Goal: Task Accomplishment & Management: Manage account settings

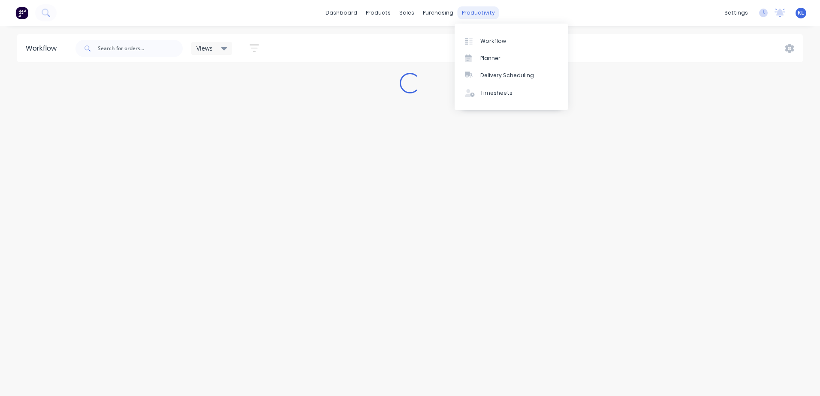
click at [469, 14] on div "productivity" at bounding box center [479, 12] width 42 height 13
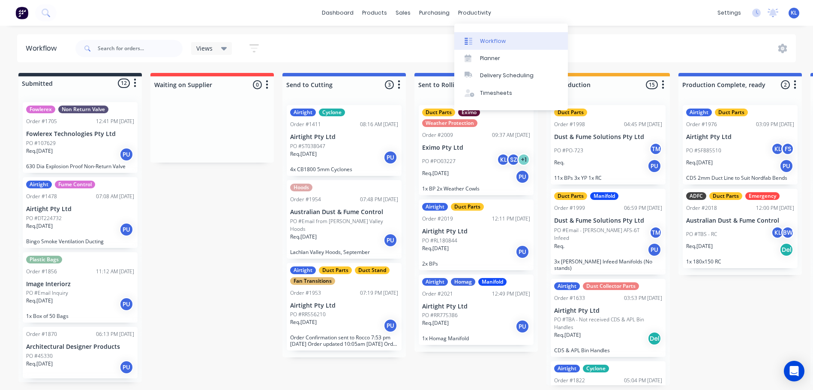
click at [490, 40] on div "Workflow" at bounding box center [493, 41] width 26 height 8
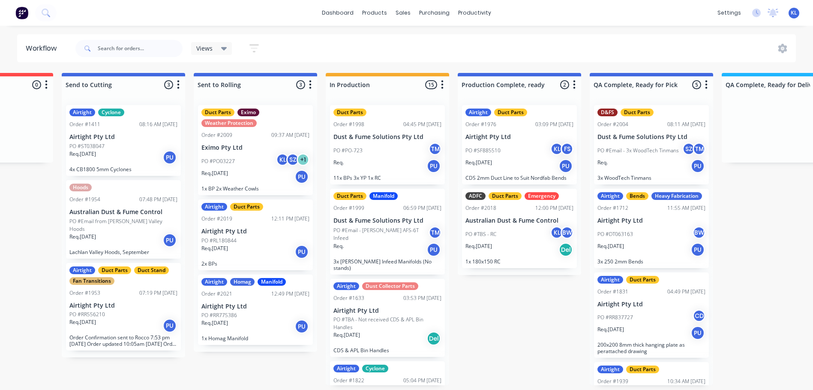
scroll to position [0, 176]
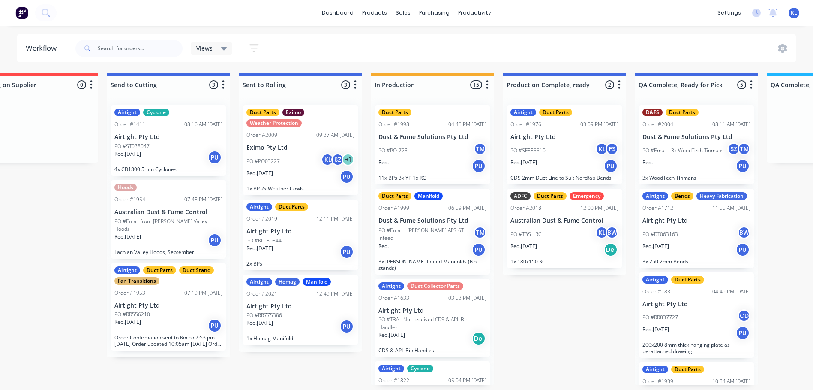
click at [298, 310] on div "Airtight Homag Manifold Order #2021 12:49 PM [DATE] Airtight Pty Ltd PO #RR7753…" at bounding box center [300, 309] width 115 height 71
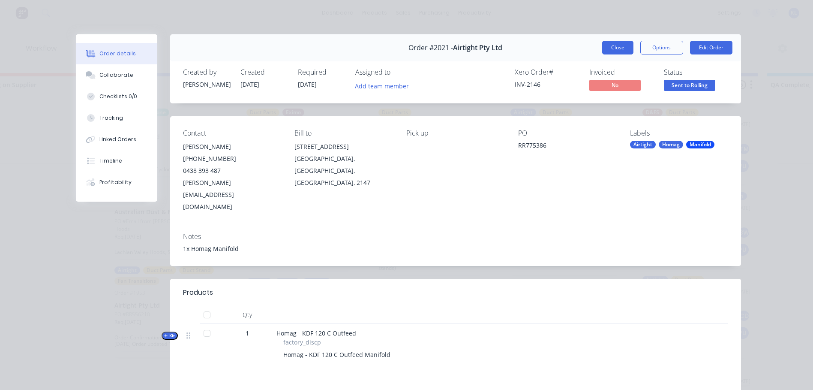
click at [615, 45] on button "Close" at bounding box center [617, 48] width 31 height 14
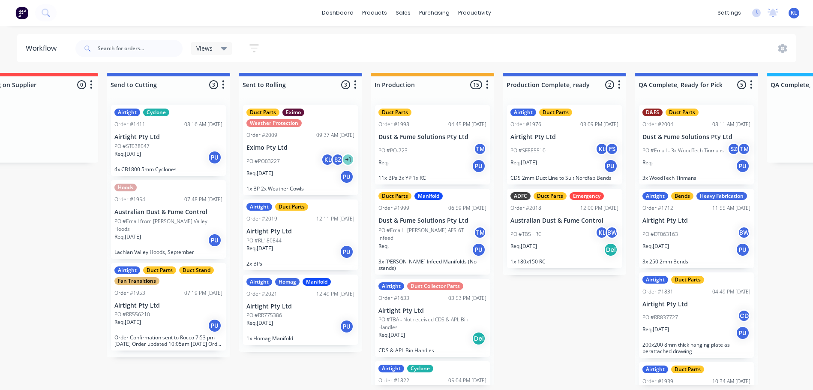
click at [327, 319] on div "Req. [DATE] PU" at bounding box center [301, 326] width 108 height 15
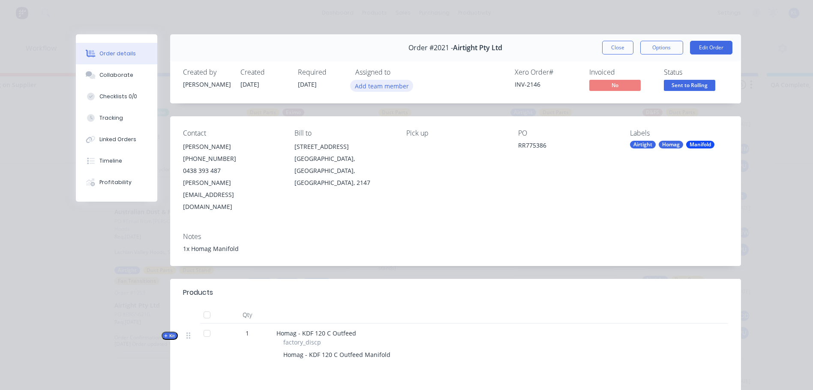
click at [377, 85] on button "Add team member" at bounding box center [381, 86] width 63 height 12
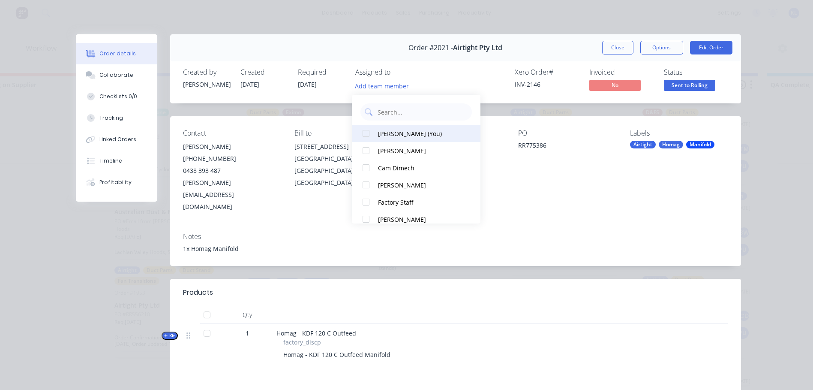
click at [393, 136] on div "[PERSON_NAME] (You)" at bounding box center [421, 133] width 86 height 9
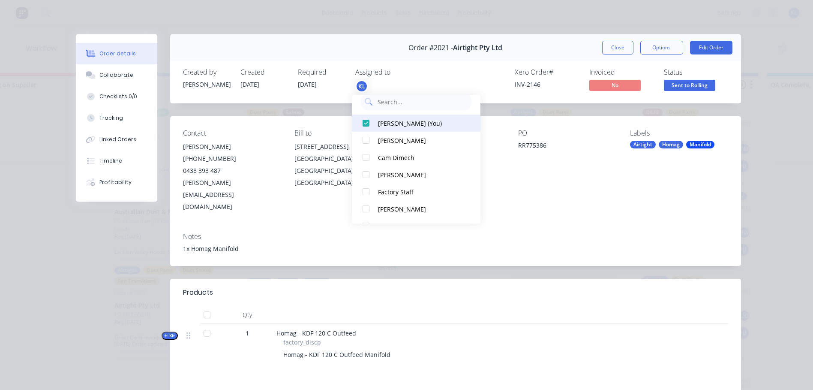
scroll to position [0, 0]
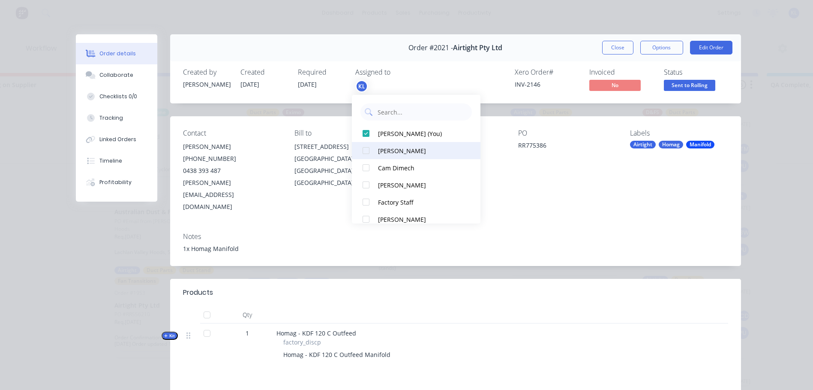
click at [411, 149] on div "[PERSON_NAME]" at bounding box center [421, 150] width 86 height 9
click at [614, 47] on button "Close" at bounding box center [617, 48] width 31 height 14
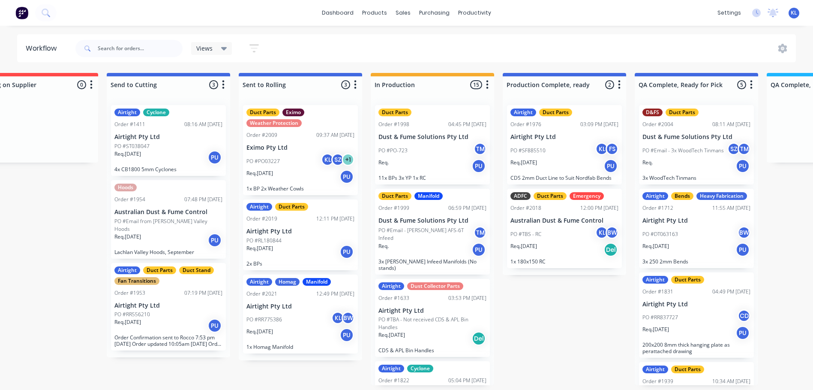
click at [295, 163] on div "PO #PO03227 KL SZ + 1" at bounding box center [301, 161] width 108 height 16
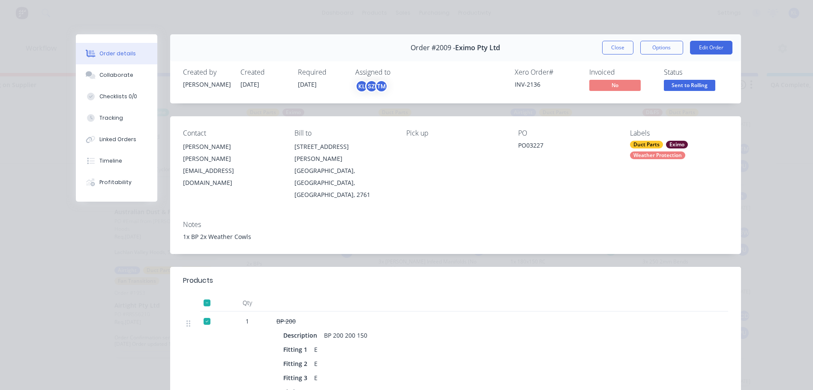
click at [696, 84] on span "Sent to Rolling" at bounding box center [689, 85] width 51 height 11
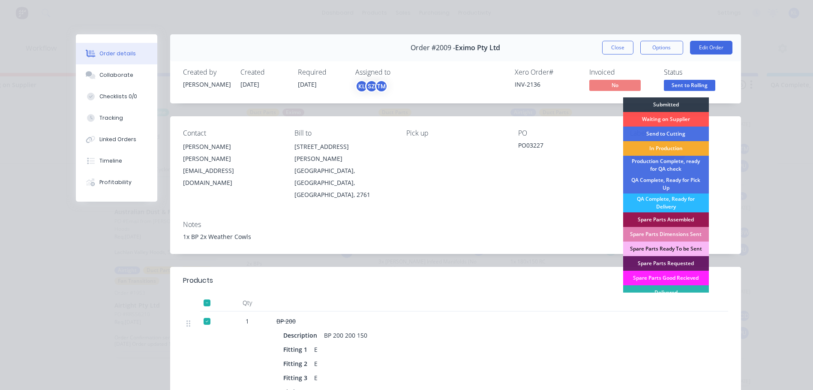
click at [666, 148] on div "In Production" at bounding box center [666, 148] width 86 height 15
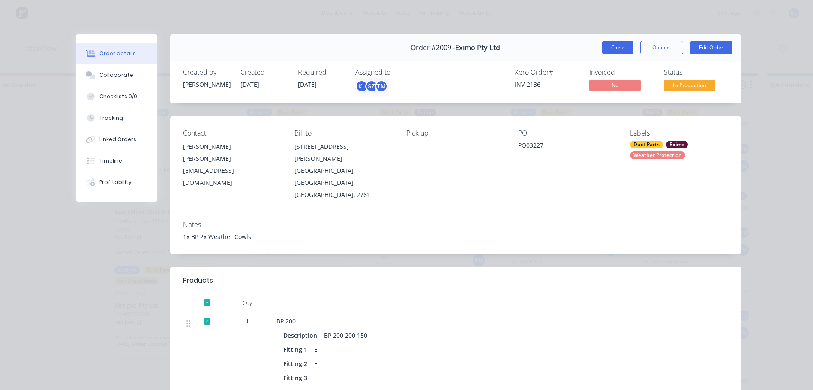
click at [617, 51] on button "Close" at bounding box center [617, 48] width 31 height 14
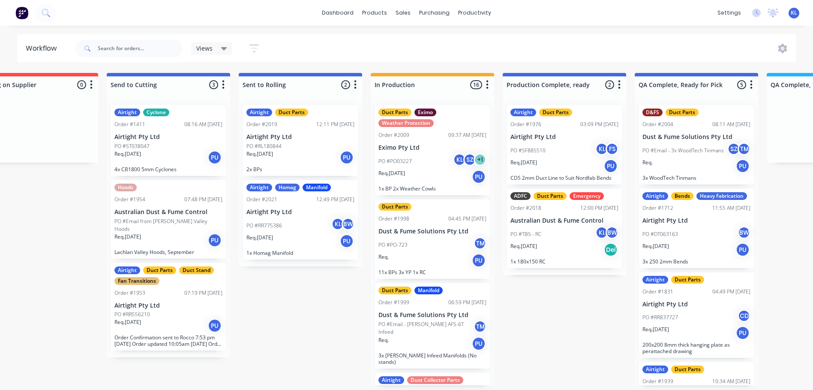
click at [303, 159] on div "Req. [DATE] PU" at bounding box center [301, 157] width 108 height 15
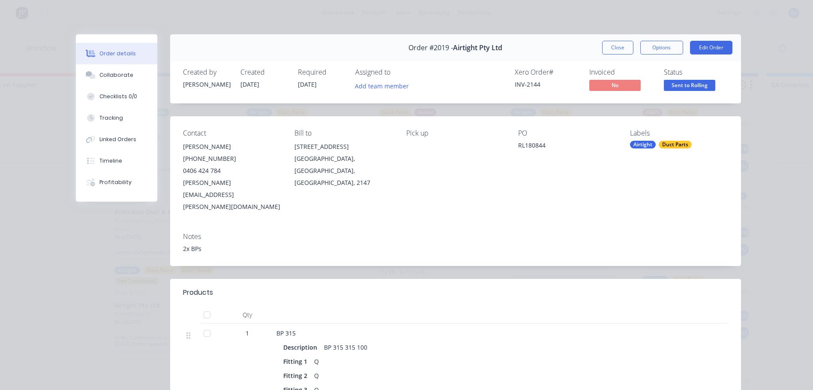
click at [676, 87] on span "Sent to Rolling" at bounding box center [689, 85] width 51 height 11
click at [384, 79] on div "Assigned to Add team member" at bounding box center [398, 80] width 86 height 25
click at [382, 84] on button "Add team member" at bounding box center [381, 86] width 63 height 12
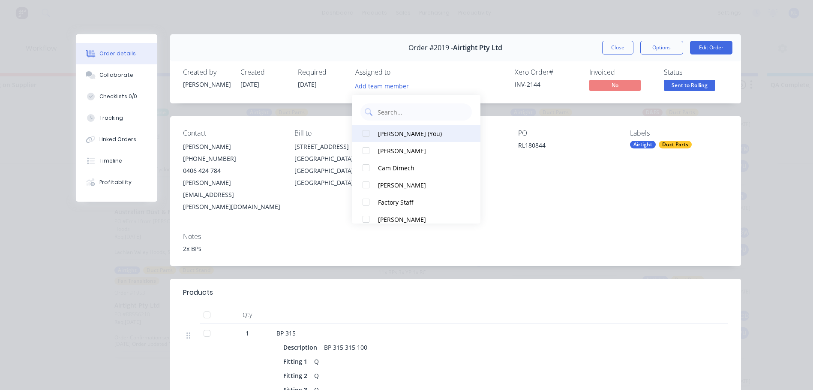
click at [394, 135] on div "[PERSON_NAME] (You)" at bounding box center [421, 133] width 86 height 9
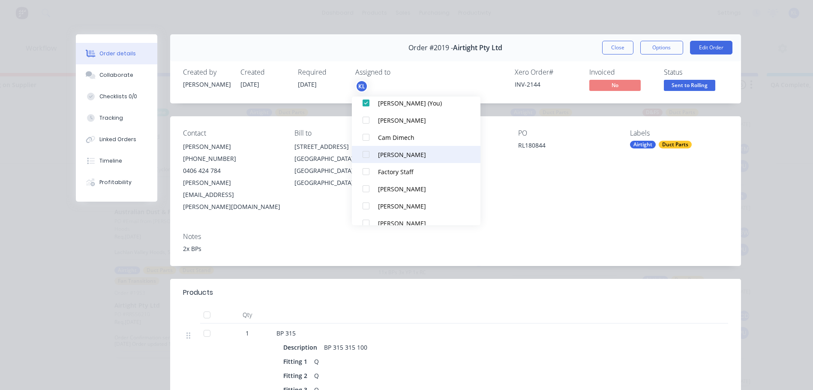
scroll to position [17, 0]
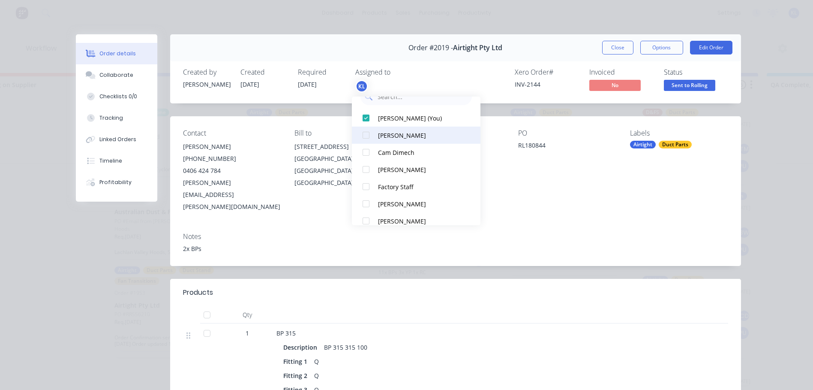
click at [402, 135] on div "[PERSON_NAME]" at bounding box center [421, 135] width 86 height 9
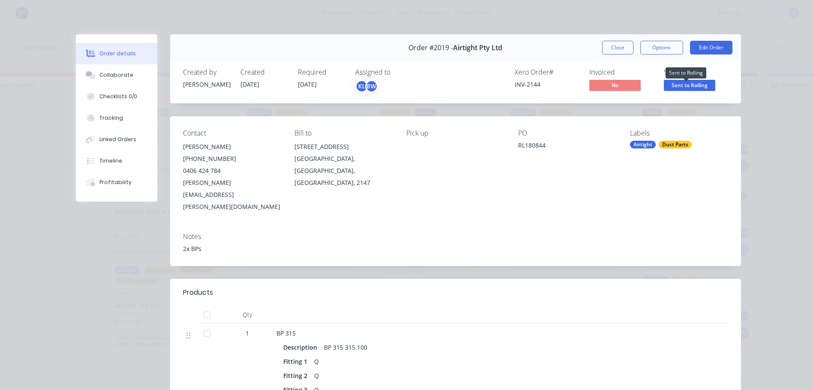
click at [679, 84] on span "Sent to Rolling" at bounding box center [689, 85] width 51 height 11
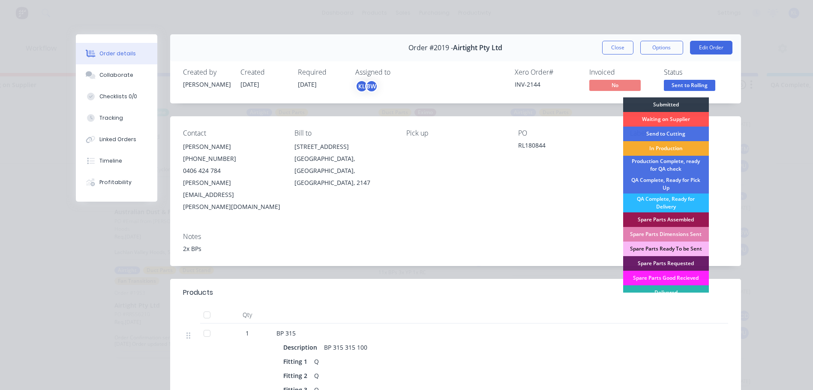
click at [660, 152] on div "In Production" at bounding box center [666, 148] width 86 height 15
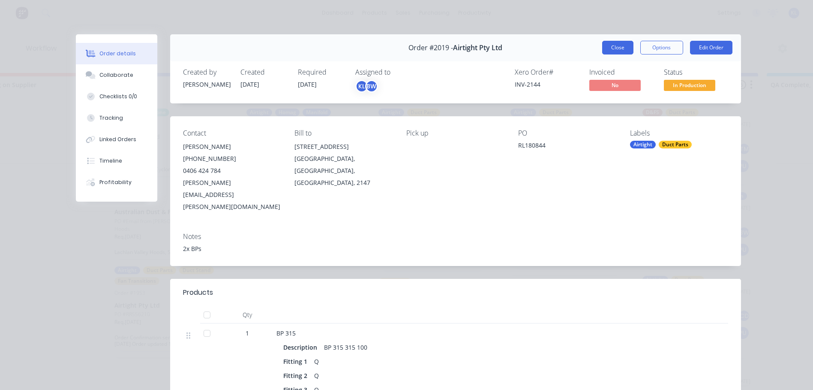
click at [614, 46] on button "Close" at bounding box center [617, 48] width 31 height 14
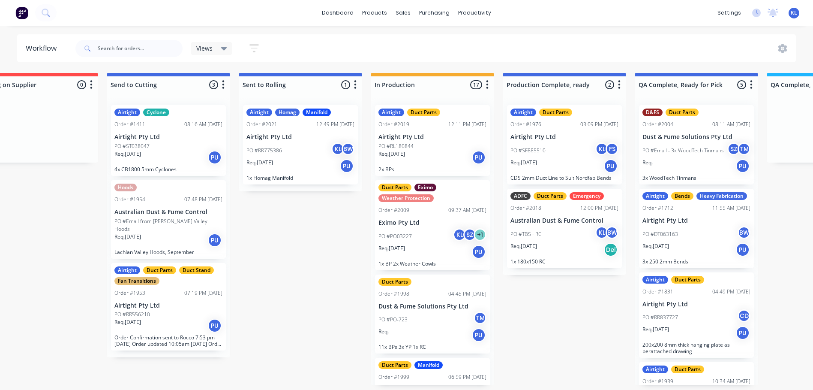
click at [314, 169] on div "Req. [DATE] PU" at bounding box center [301, 166] width 108 height 15
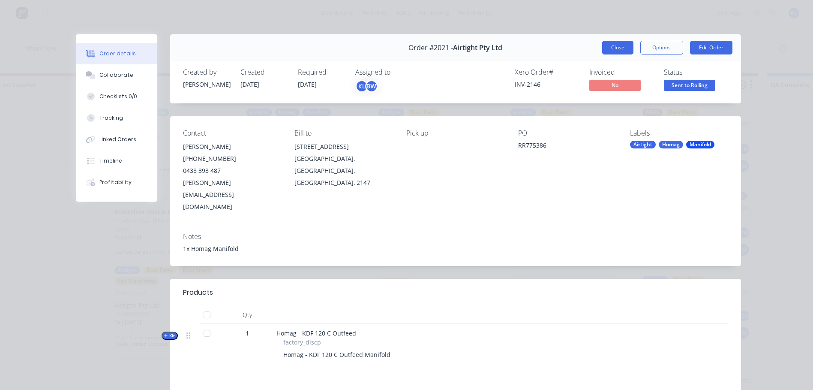
click at [626, 51] on button "Close" at bounding box center [617, 48] width 31 height 14
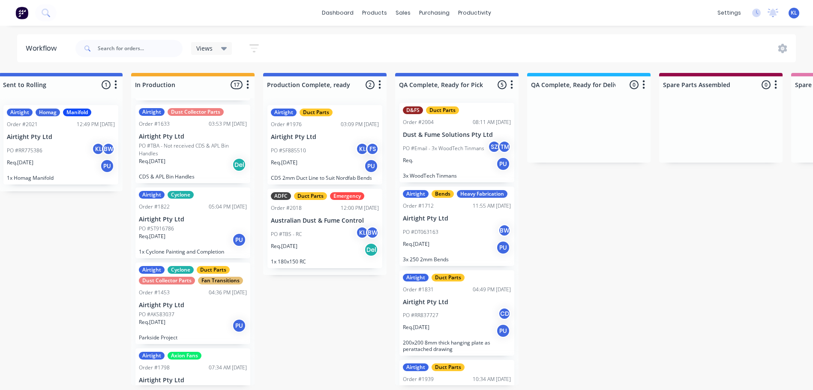
scroll to position [0, 0]
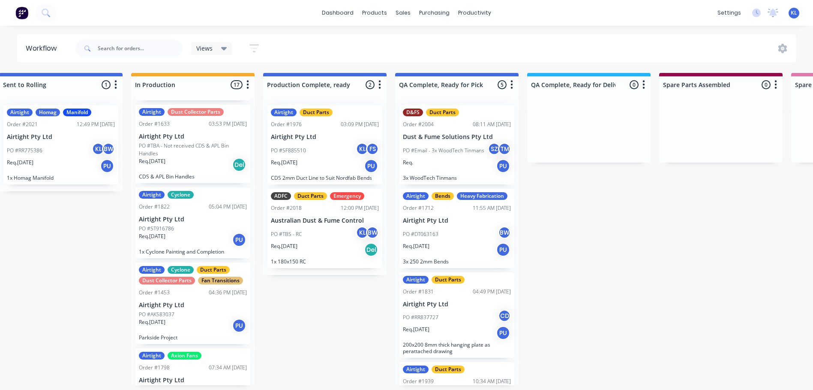
click at [453, 242] on div "PO #DT063163 BW" at bounding box center [457, 234] width 108 height 16
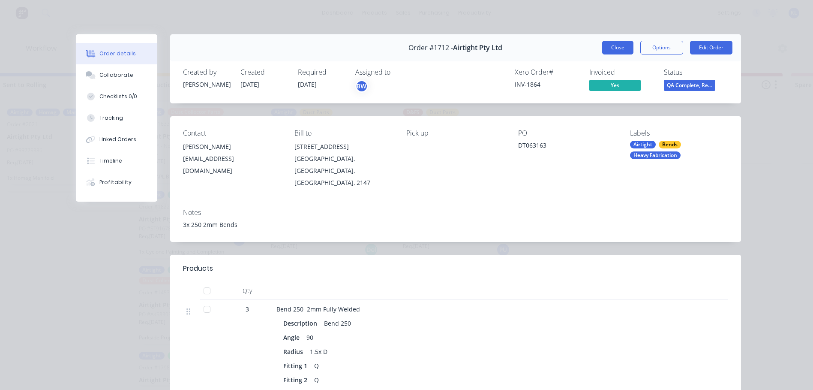
click at [605, 46] on button "Close" at bounding box center [617, 48] width 31 height 14
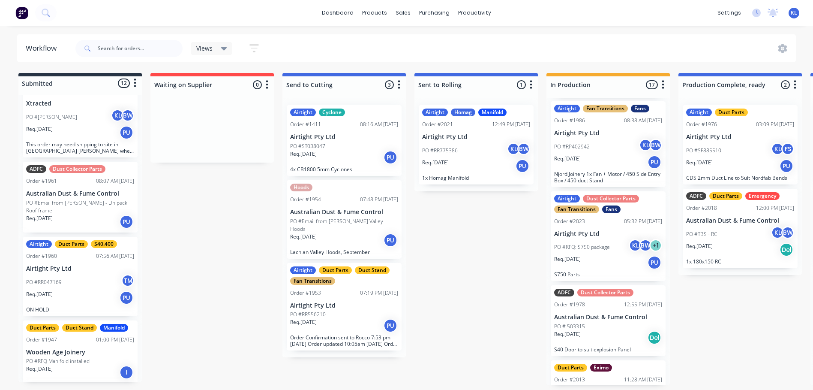
scroll to position [943, 0]
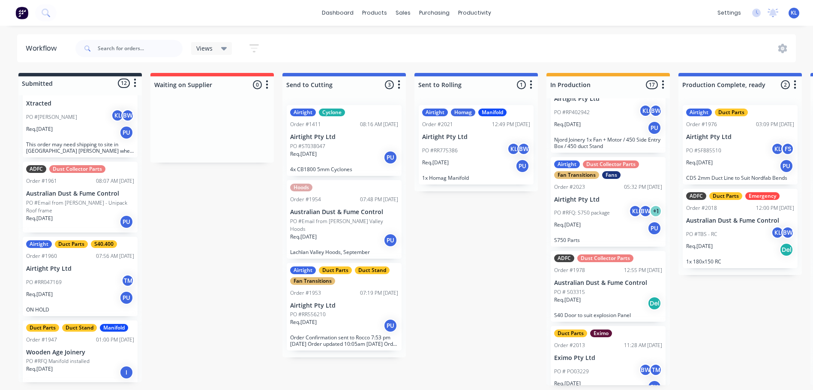
click at [617, 229] on div "Req. [DATE] PU" at bounding box center [608, 228] width 108 height 15
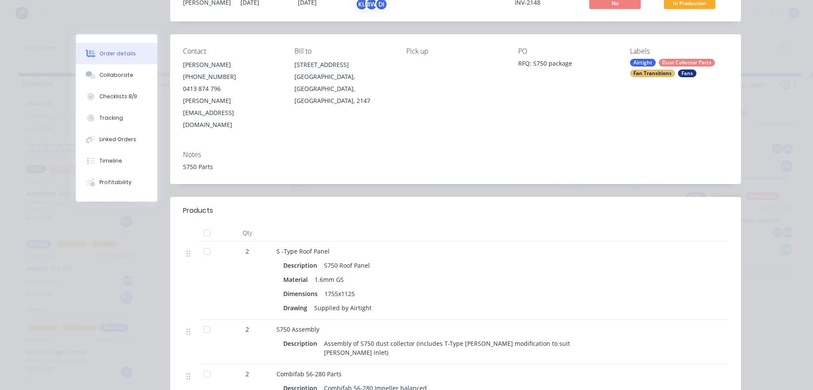
scroll to position [0, 0]
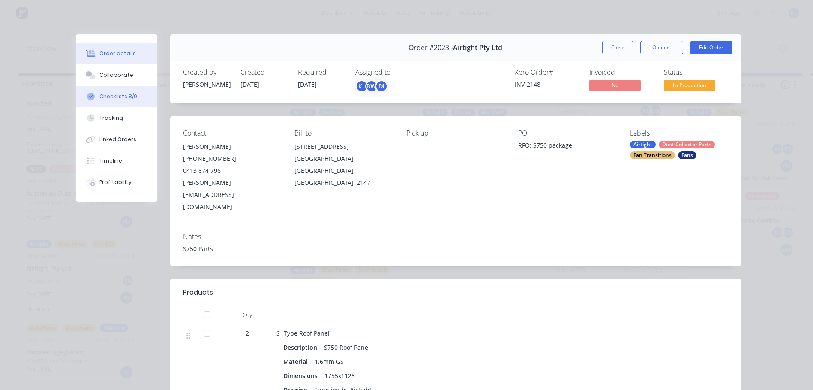
click at [123, 102] on button "Checklists 8/9" at bounding box center [116, 96] width 81 height 21
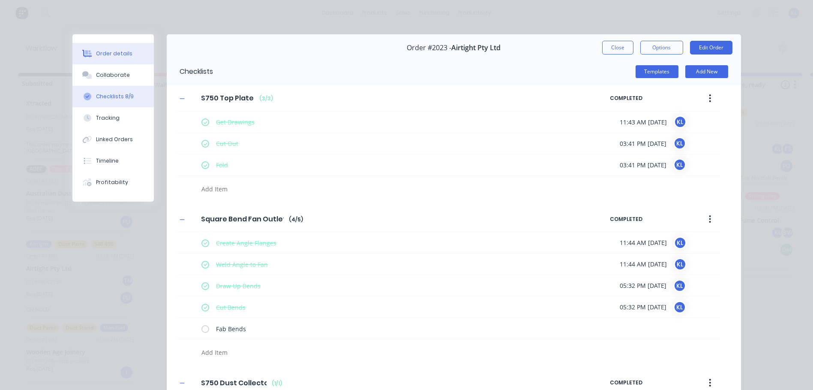
click at [110, 54] on div "Order details" at bounding box center [114, 54] width 36 height 8
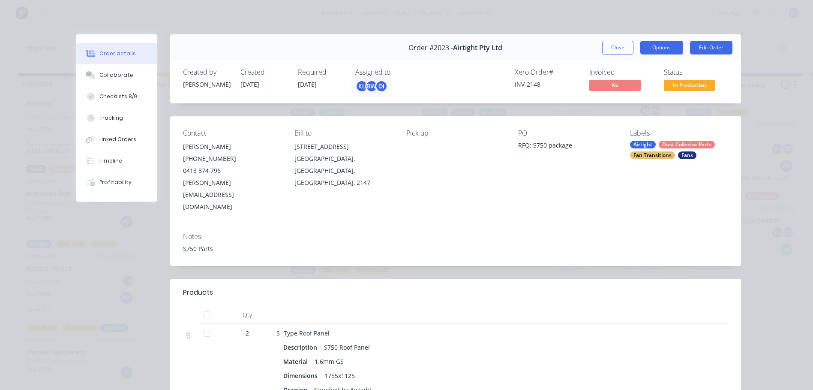
click at [662, 43] on button "Options" at bounding box center [662, 48] width 43 height 14
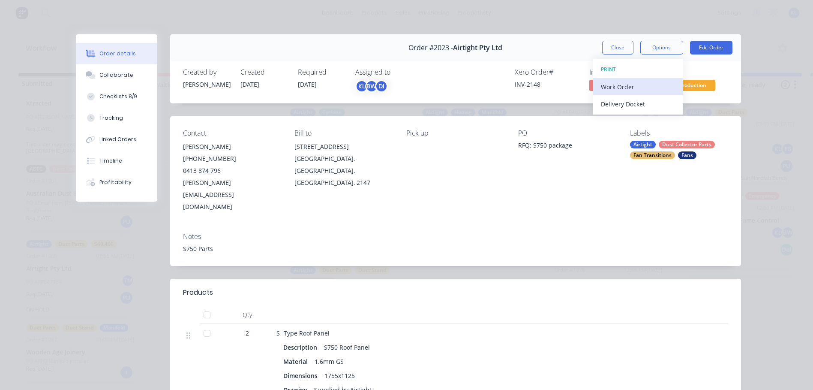
click at [629, 86] on div "Work Order" at bounding box center [638, 87] width 75 height 12
click at [607, 104] on div "Standard" at bounding box center [638, 104] width 75 height 12
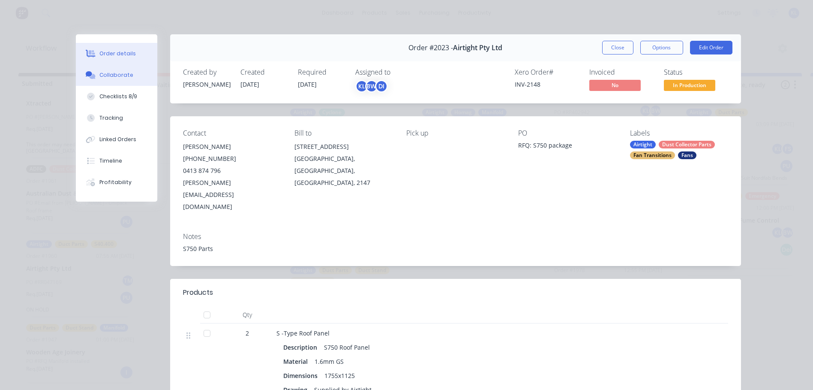
click at [112, 81] on button "Collaborate" at bounding box center [116, 74] width 81 height 21
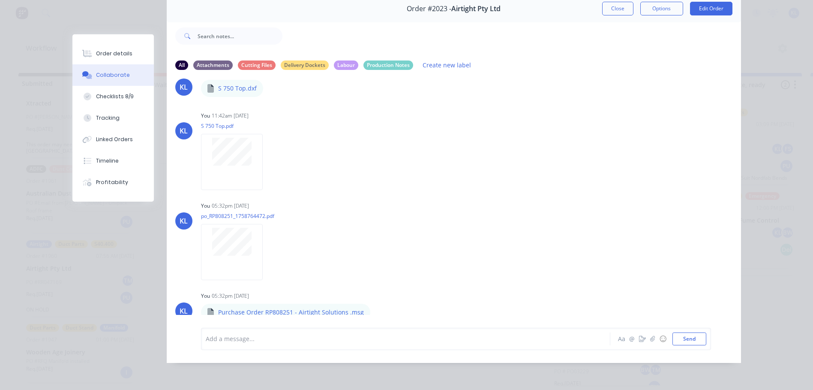
scroll to position [45, 0]
click at [650, 340] on icon "button" at bounding box center [652, 339] width 5 height 6
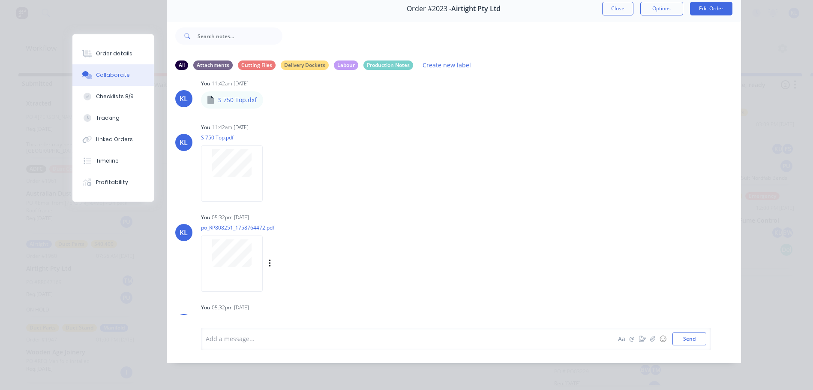
scroll to position [24, 0]
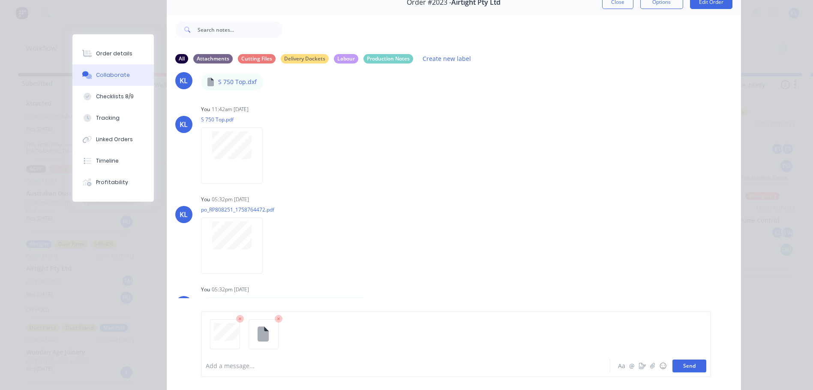
click at [680, 366] on button "Send" at bounding box center [690, 365] width 34 height 13
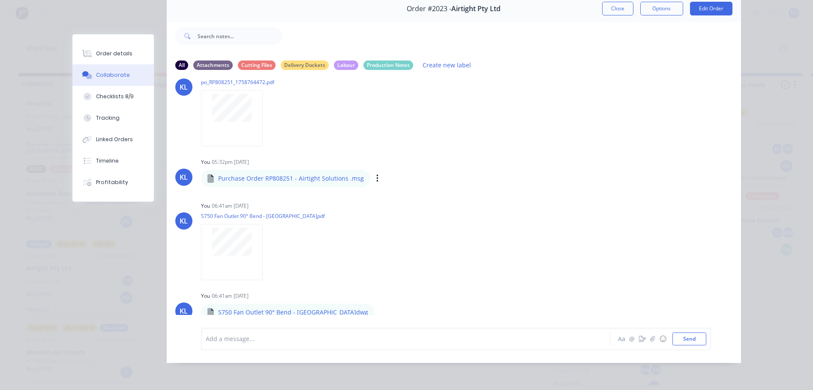
scroll to position [0, 0]
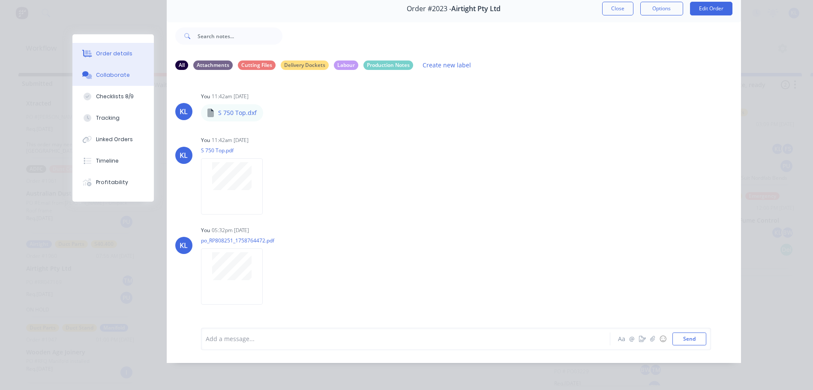
click at [111, 57] on div "Order details" at bounding box center [114, 54] width 36 height 8
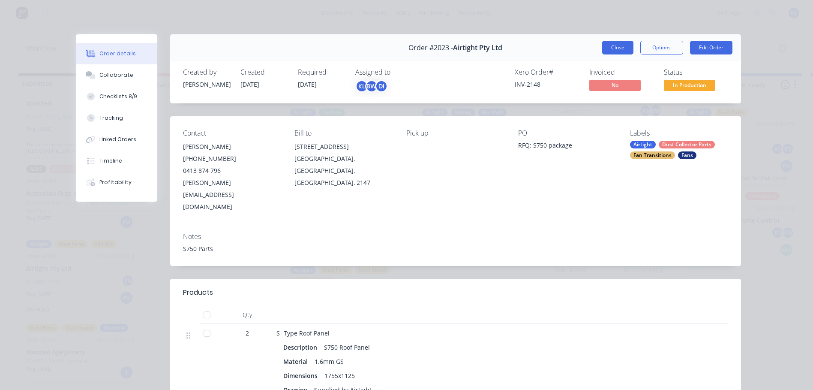
click at [613, 43] on button "Close" at bounding box center [617, 48] width 31 height 14
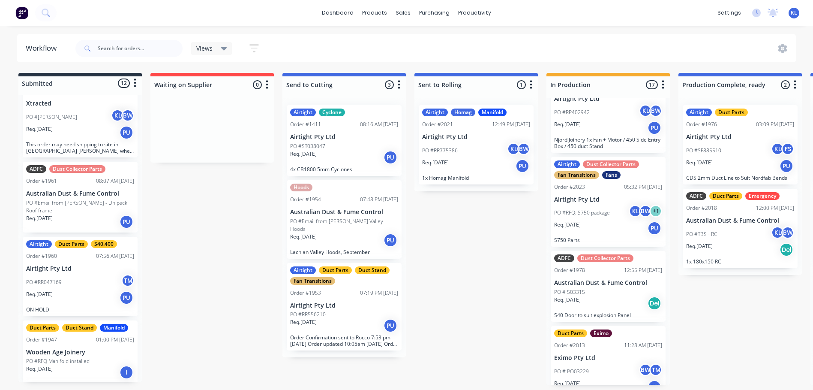
click at [592, 288] on div "PO # 503315" at bounding box center [608, 292] width 108 height 8
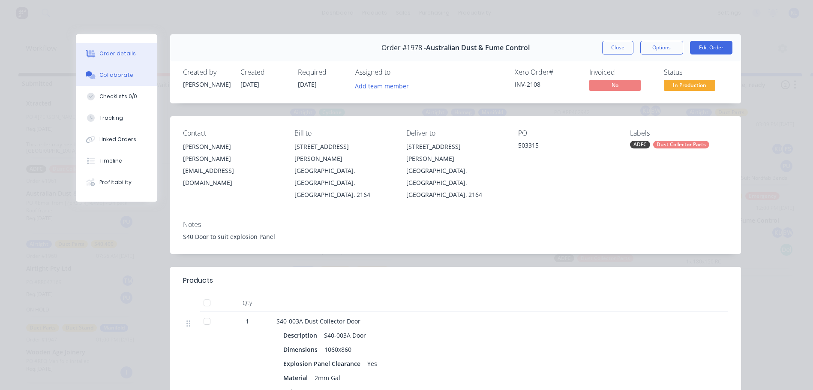
click at [129, 77] on button "Collaborate" at bounding box center [116, 74] width 81 height 21
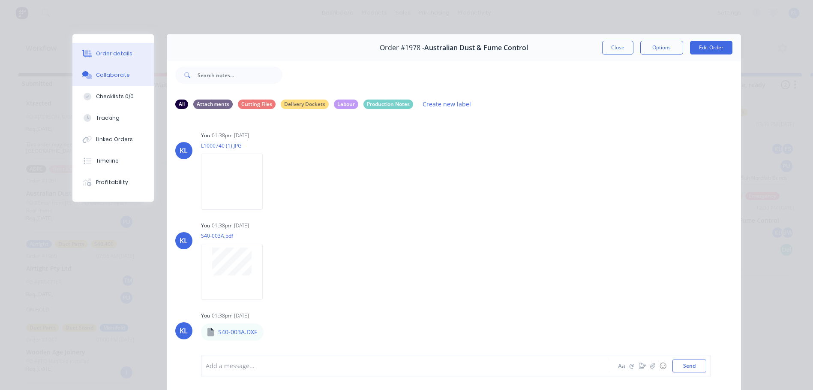
click at [109, 61] on button "Order details" at bounding box center [112, 53] width 81 height 21
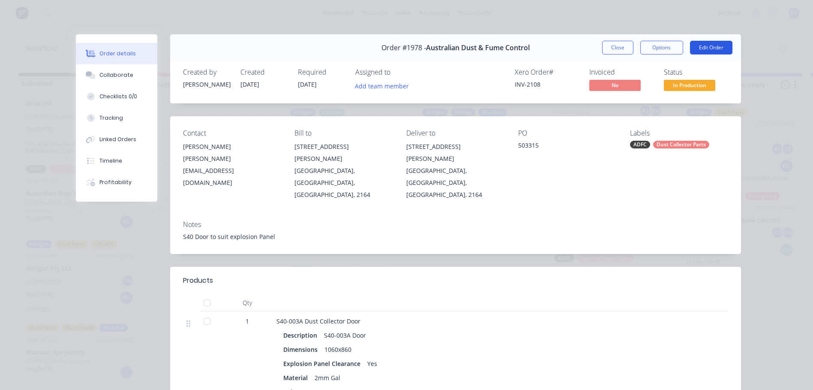
click at [712, 51] on button "Edit Order" at bounding box center [711, 48] width 42 height 14
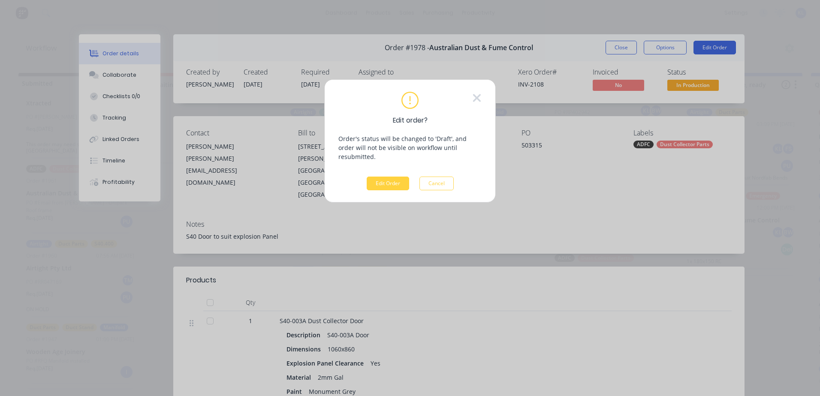
click at [382, 181] on div "Edit order? Order's status will be changed to 'Draft', and order will not be vi…" at bounding box center [410, 140] width 172 height 123
click at [387, 178] on button "Edit Order" at bounding box center [388, 184] width 42 height 14
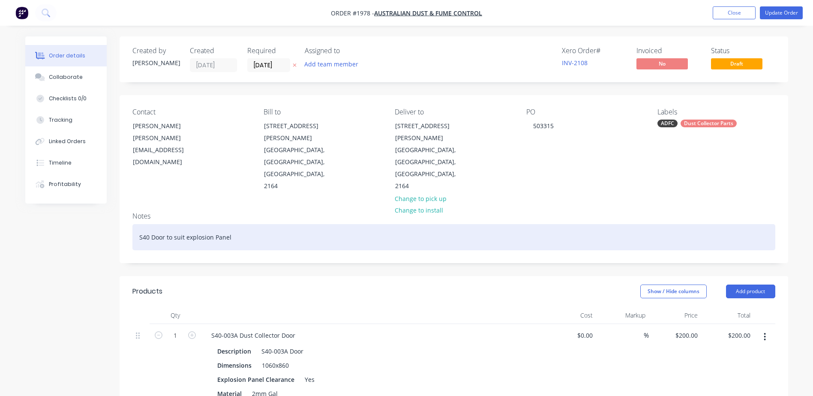
click at [166, 224] on div "S40 Door to suit explosion Panel" at bounding box center [453, 237] width 643 height 26
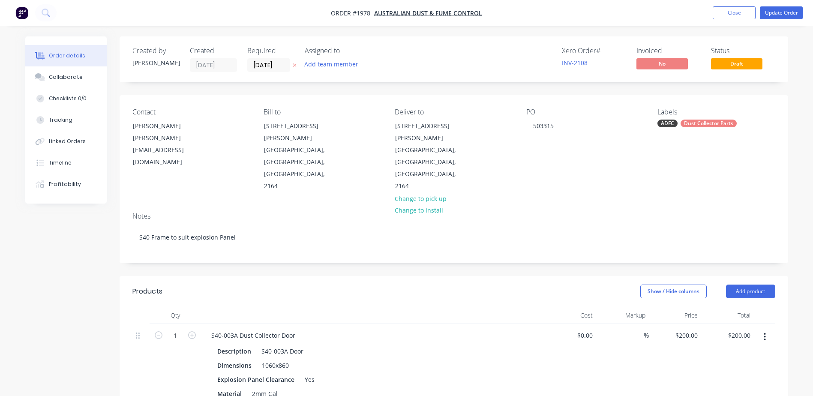
click at [172, 239] on div "Notes S40 Frame to suit explosion Panel" at bounding box center [454, 233] width 669 height 57
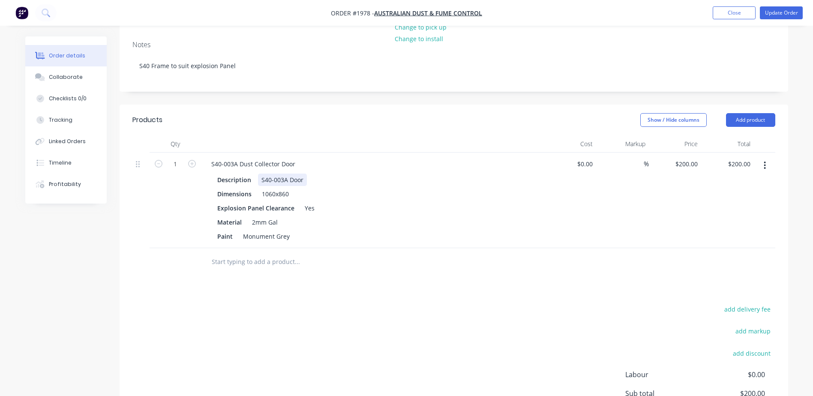
click at [304, 174] on div "S40-003A Door" at bounding box center [282, 180] width 49 height 12
click at [295, 158] on div "S40-003A Dust Collector Door" at bounding box center [254, 164] width 98 height 12
click at [305, 174] on div "S40-003A Frame" at bounding box center [284, 180] width 53 height 12
click at [307, 174] on div "S40-003A Frame" at bounding box center [284, 180] width 53 height 12
click at [305, 313] on div "add delivery fee add markup add discount Labour $0.00 Sub total $200.00 Margin …" at bounding box center [453, 387] width 643 height 166
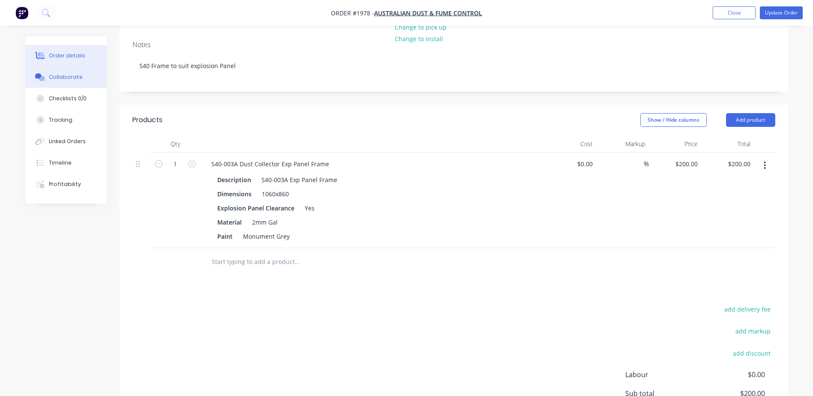
click at [62, 76] on div "Collaborate" at bounding box center [66, 77] width 34 height 8
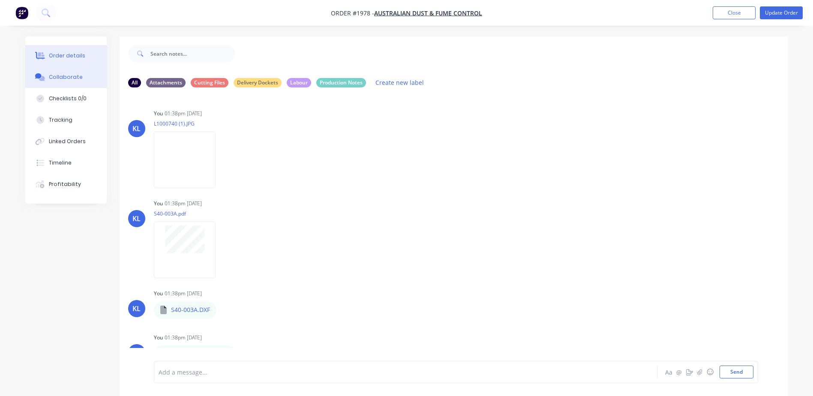
click at [69, 51] on button "Order details" at bounding box center [65, 55] width 81 height 21
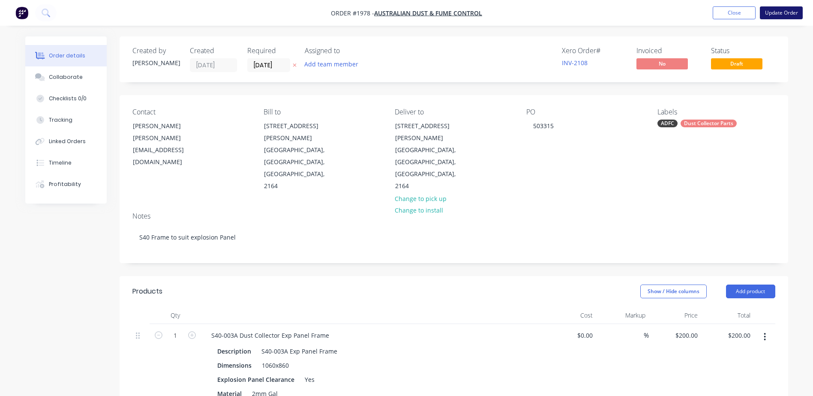
click at [783, 12] on button "Update Order" at bounding box center [781, 12] width 43 height 13
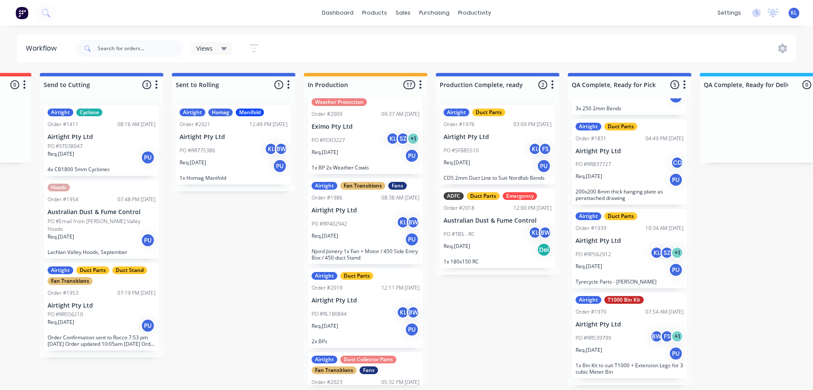
scroll to position [772, 0]
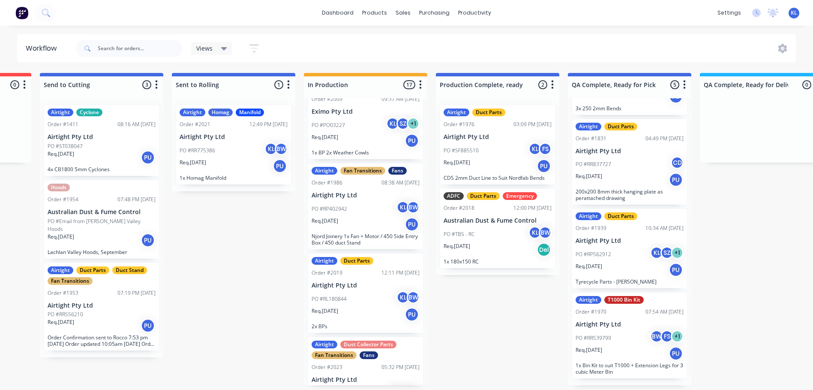
click at [467, 316] on div "Submitted 12 Status colour #273444 hex #273444 Save Cancel Summaries Total orde…" at bounding box center [714, 229] width 1927 height 312
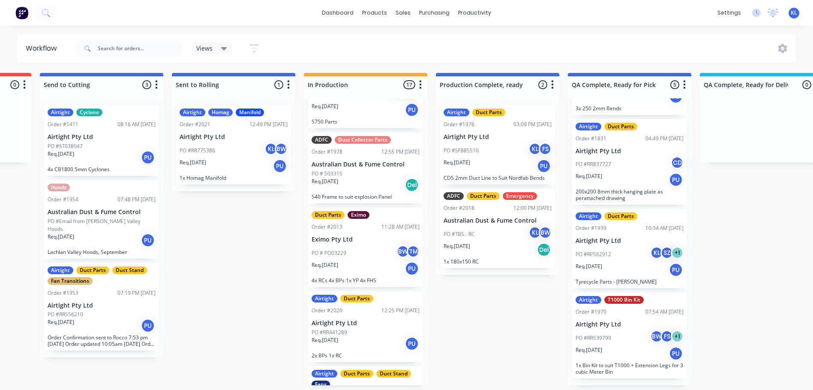
scroll to position [962, 0]
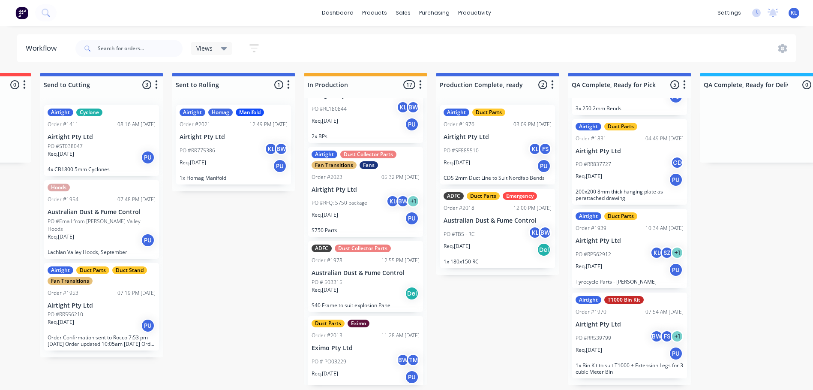
click at [348, 211] on div "Req. [DATE] PU" at bounding box center [366, 218] width 108 height 15
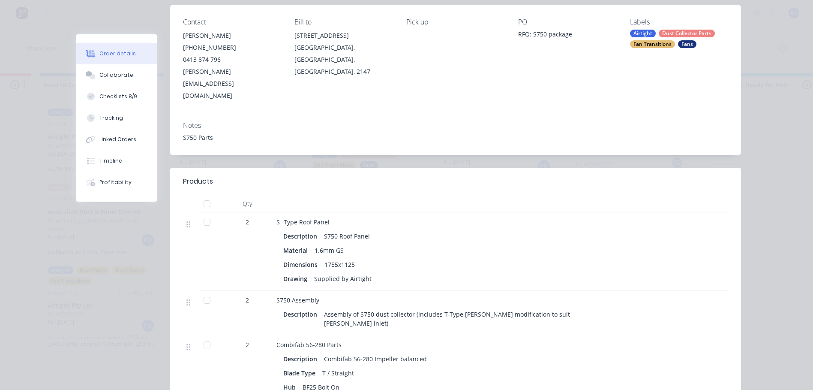
scroll to position [0, 0]
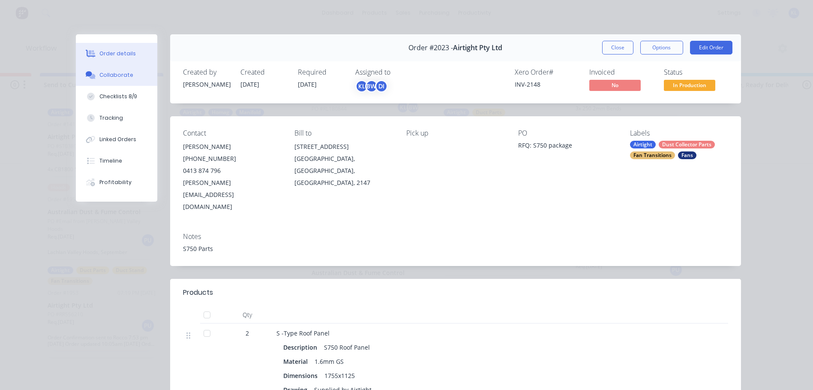
click at [125, 78] on div "Collaborate" at bounding box center [116, 75] width 34 height 8
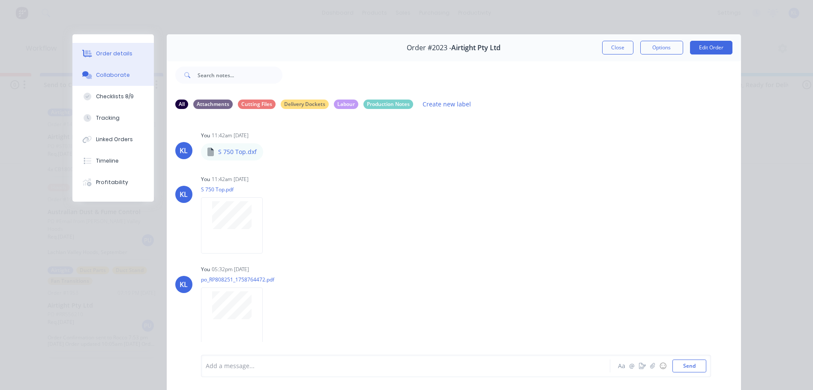
click at [113, 51] on div "Order details" at bounding box center [114, 54] width 36 height 8
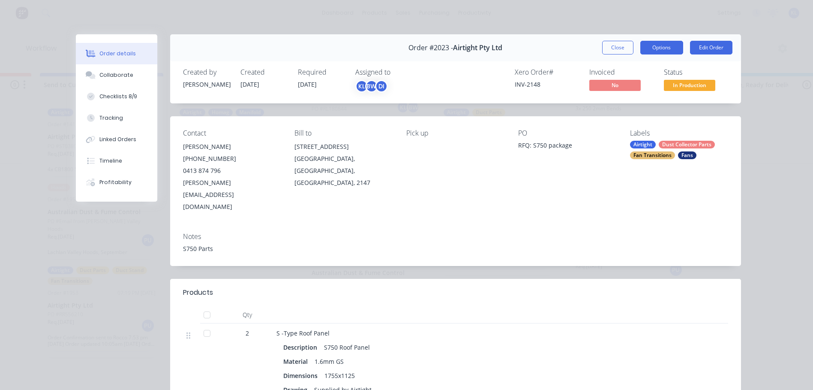
click at [660, 48] on button "Options" at bounding box center [662, 48] width 43 height 14
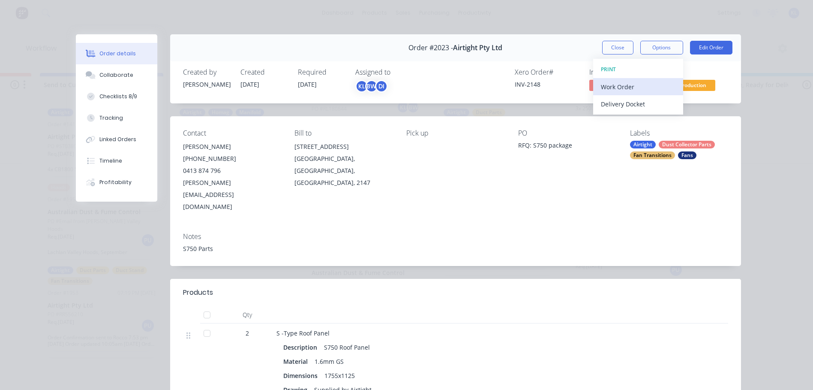
click at [625, 89] on div "Work Order" at bounding box center [638, 87] width 75 height 12
click at [617, 102] on div "Standard" at bounding box center [638, 104] width 75 height 12
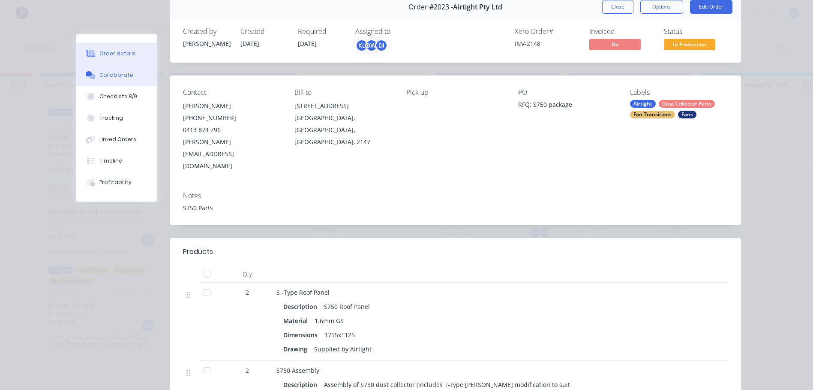
scroll to position [86, 0]
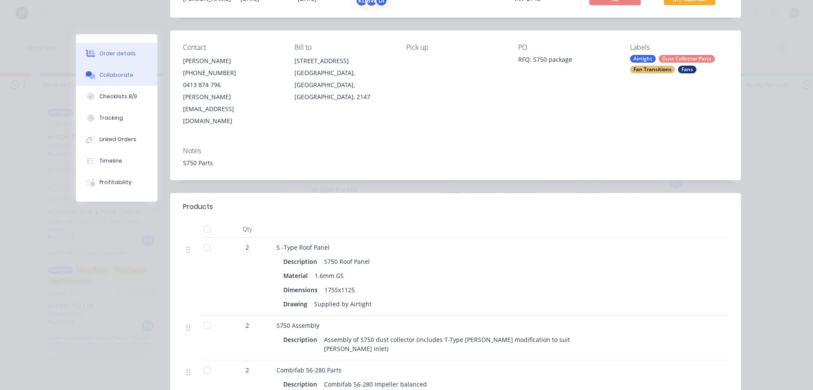
click at [112, 74] on div "Collaborate" at bounding box center [116, 75] width 34 height 8
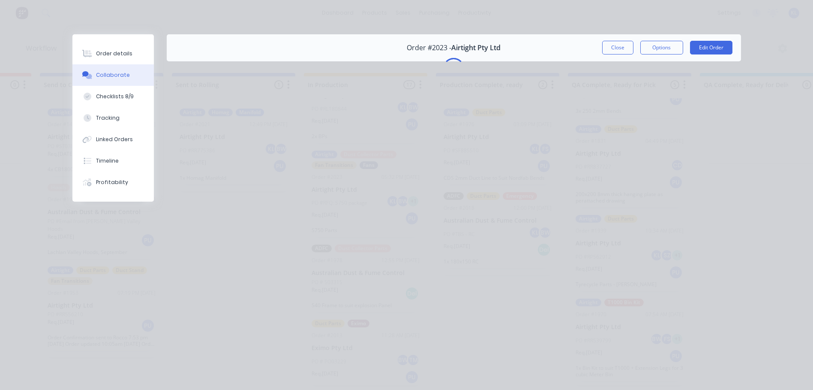
scroll to position [0, 0]
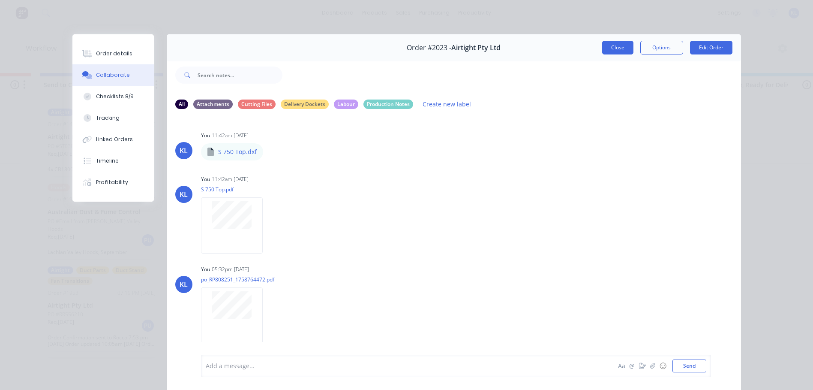
click at [626, 41] on button "Close" at bounding box center [617, 48] width 31 height 14
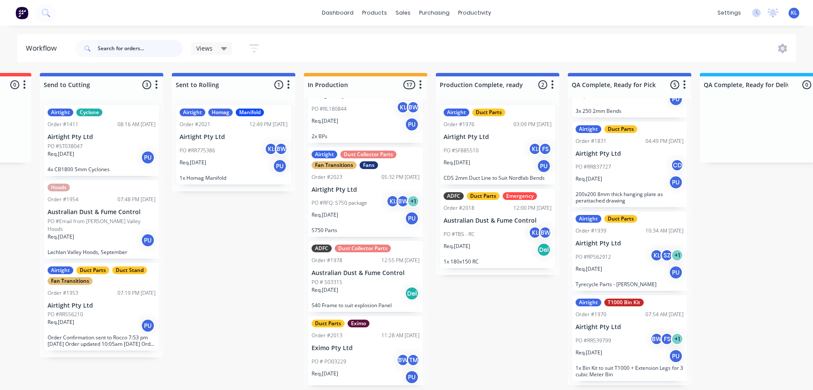
click at [123, 51] on input "text" at bounding box center [140, 48] width 85 height 17
type input "s"
type input "t750"
